Goal: Transaction & Acquisition: Book appointment/travel/reservation

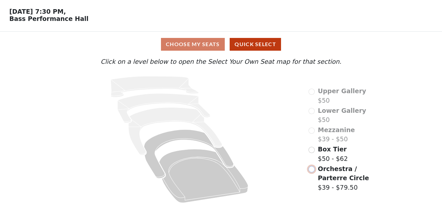
click at [314, 170] on input "radio" at bounding box center [311, 169] width 6 height 6
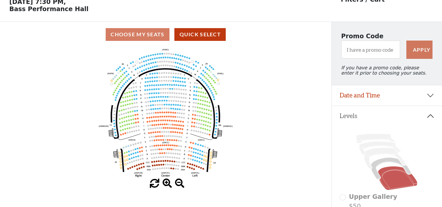
scroll to position [30, 0]
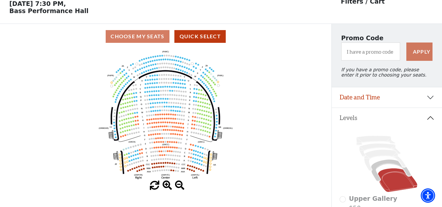
click at [167, 190] on span at bounding box center [167, 185] width 9 height 9
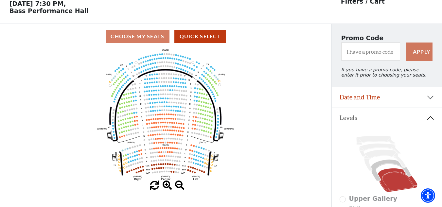
click at [166, 188] on span at bounding box center [167, 185] width 9 height 9
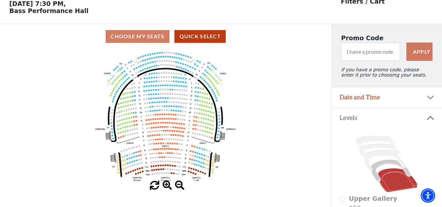
click at [170, 186] on span at bounding box center [167, 185] width 9 height 9
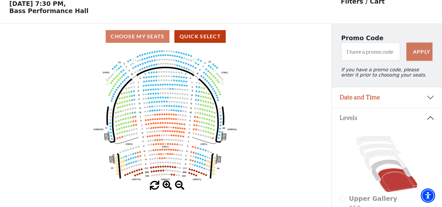
click at [170, 186] on span at bounding box center [167, 185] width 9 height 9
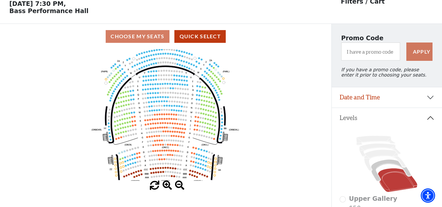
click at [170, 186] on span at bounding box center [167, 185] width 9 height 9
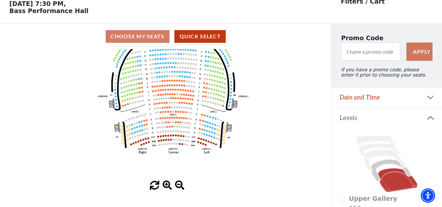
drag, startPoint x: 164, startPoint y: 158, endPoint x: 171, endPoint y: 124, distance: 34.6
click at [171, 123] on use "Seat Selected" at bounding box center [171, 122] width 2 height 2
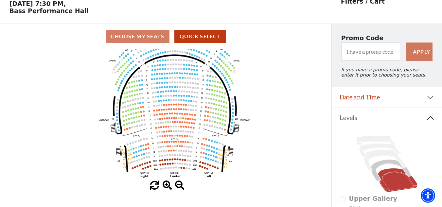
drag, startPoint x: 249, startPoint y: 155, endPoint x: 250, endPoint y: 187, distance: 31.7
click at [250, 187] on div "Current Level Orchestra / Parterre Circle Click on a level below to open the Se…" at bounding box center [165, 119] width 331 height 141
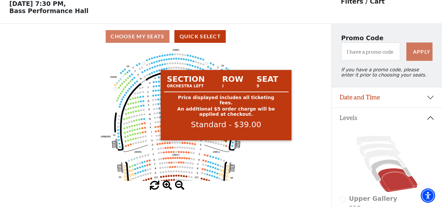
click at [227, 142] on circle at bounding box center [226, 141] width 2 height 2
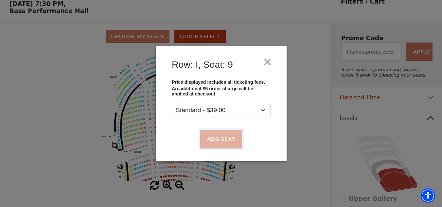
click at [223, 142] on button "Add Seat" at bounding box center [221, 139] width 42 height 18
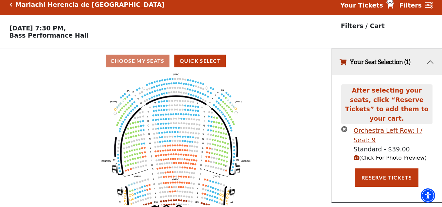
scroll to position [0, 0]
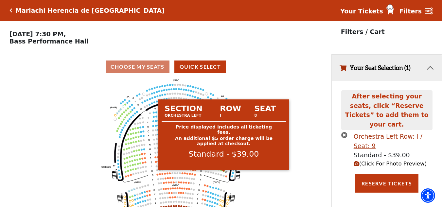
click at [224, 172] on circle at bounding box center [224, 171] width 2 height 2
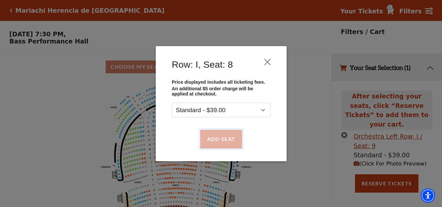
click at [225, 142] on button "Add Seat" at bounding box center [221, 139] width 42 height 18
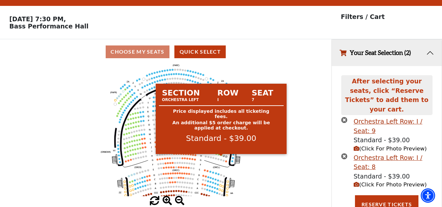
click at [220, 156] on circle at bounding box center [221, 155] width 2 height 2
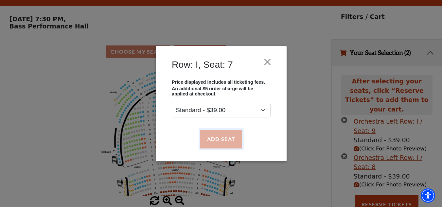
click at [221, 145] on button "Add Seat" at bounding box center [221, 139] width 42 height 18
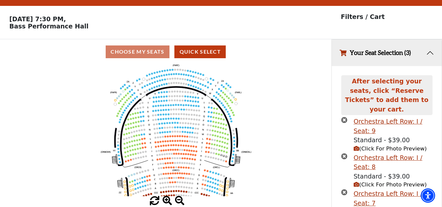
scroll to position [51, 0]
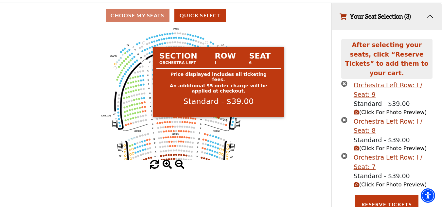
click at [218, 119] on circle at bounding box center [219, 118] width 2 height 2
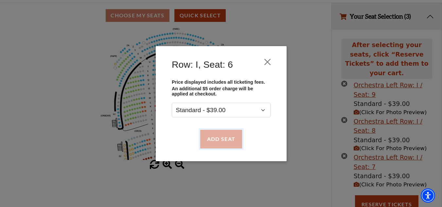
click at [216, 141] on button "Add Seat" at bounding box center [221, 139] width 42 height 18
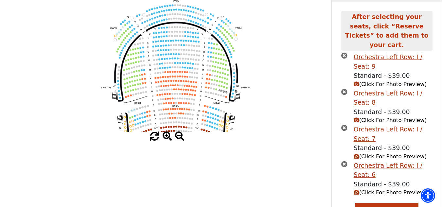
scroll to position [87, 0]
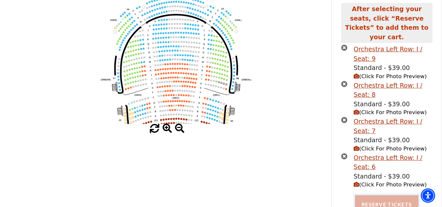
click at [364, 195] on button "Reserve Tickets" at bounding box center [386, 204] width 63 height 18
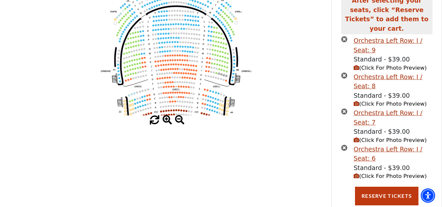
scroll to position [103, 0]
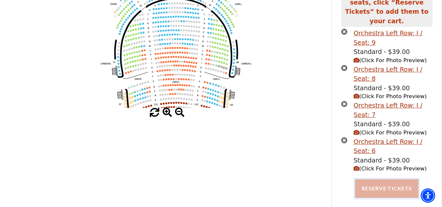
click at [369, 188] on button "Reserve Tickets" at bounding box center [386, 188] width 63 height 18
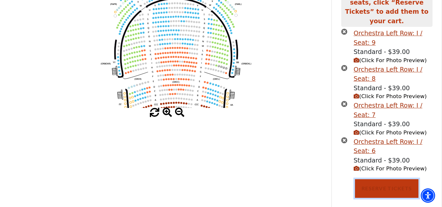
click at [389, 180] on button "Reserve Tickets" at bounding box center [386, 188] width 63 height 18
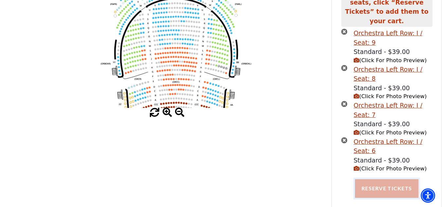
click at [397, 182] on button "Reserve Tickets" at bounding box center [386, 188] width 63 height 18
click at [387, 186] on button "Reserve Tickets" at bounding box center [386, 188] width 63 height 18
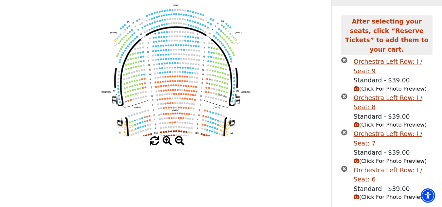
scroll to position [74, 0]
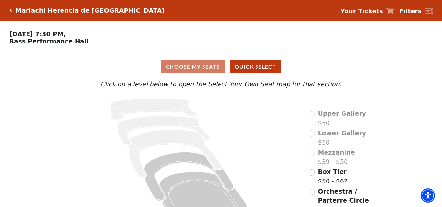
scroll to position [25, 0]
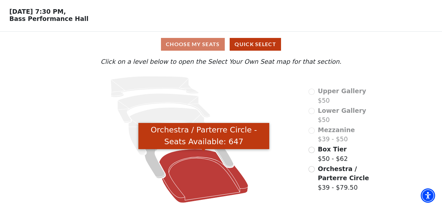
click at [186, 165] on icon "Orchestra / Parterre Circle - Seats Available: 647" at bounding box center [203, 176] width 89 height 54
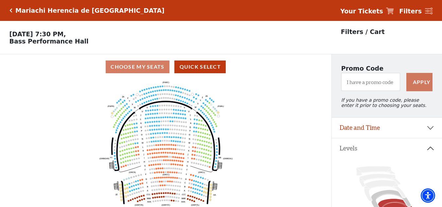
scroll to position [30, 0]
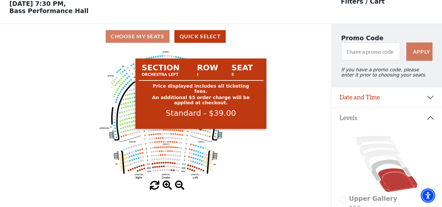
click at [201, 130] on circle at bounding box center [201, 130] width 2 height 2
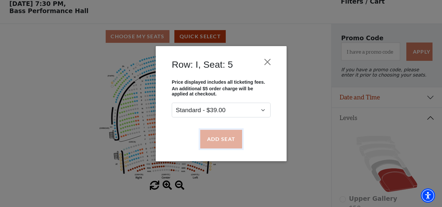
click at [209, 137] on button "Add Seat" at bounding box center [221, 139] width 42 height 18
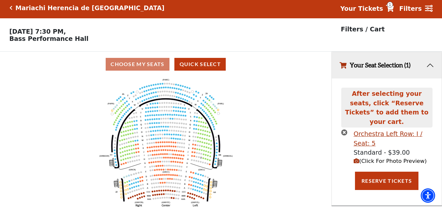
scroll to position [0, 0]
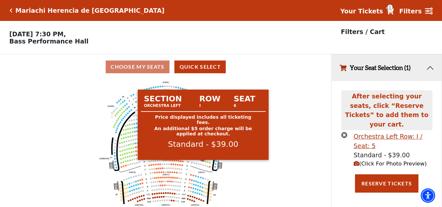
click at [202, 162] on circle at bounding box center [203, 161] width 2 height 2
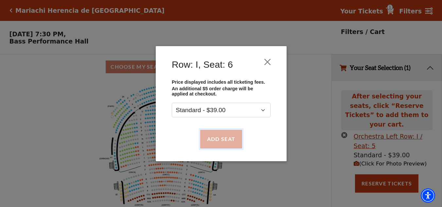
click at [229, 143] on button "Add Seat" at bounding box center [221, 139] width 42 height 18
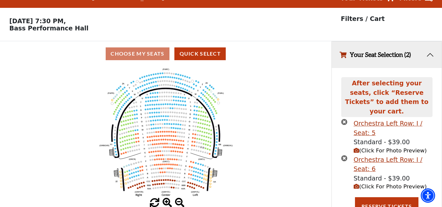
scroll to position [15, 0]
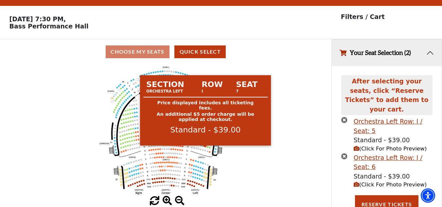
click at [205, 147] on circle at bounding box center [205, 147] width 2 height 2
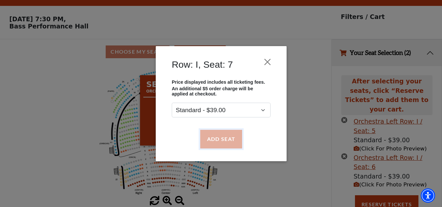
drag, startPoint x: 216, startPoint y: 135, endPoint x: 214, endPoint y: 144, distance: 9.0
click at [217, 135] on button "Add Seat" at bounding box center [221, 139] width 42 height 18
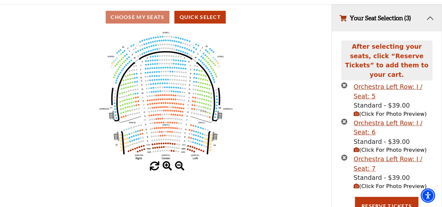
scroll to position [51, 0]
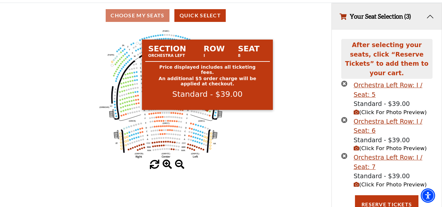
click at [208, 112] on circle at bounding box center [208, 111] width 2 height 2
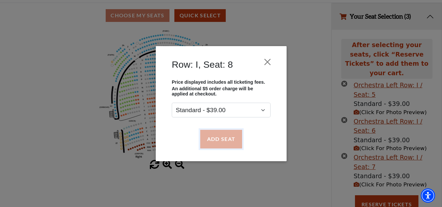
drag, startPoint x: 215, startPoint y: 130, endPoint x: 351, endPoint y: 162, distance: 138.9
click at [215, 131] on button "Add Seat" at bounding box center [221, 139] width 42 height 18
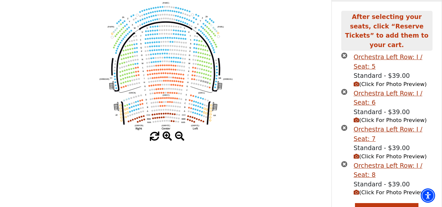
scroll to position [87, 0]
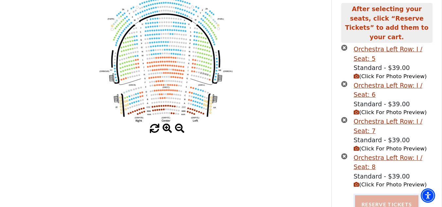
click at [392, 195] on button "Reserve Tickets" at bounding box center [386, 204] width 63 height 18
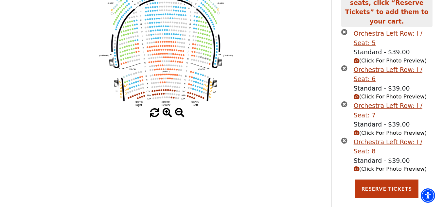
scroll to position [103, 0]
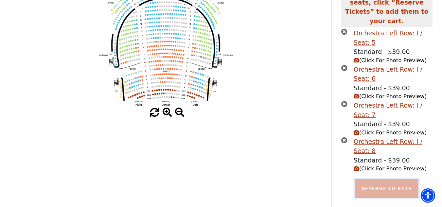
click at [364, 179] on button "Reserve Tickets" at bounding box center [386, 188] width 63 height 18
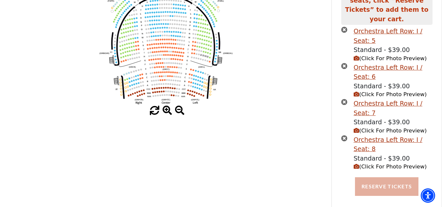
scroll to position [172, 0]
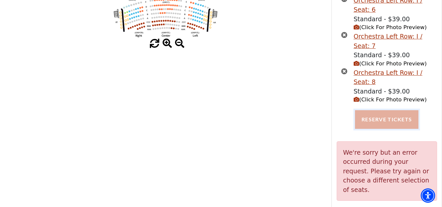
click at [401, 110] on button "Reserve Tickets" at bounding box center [386, 119] width 63 height 18
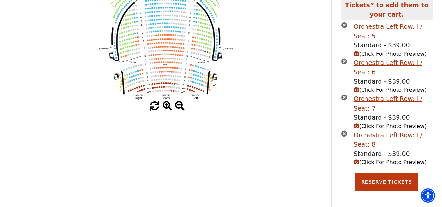
scroll to position [103, 0]
